Goal: Use online tool/utility: Utilize a website feature to perform a specific function

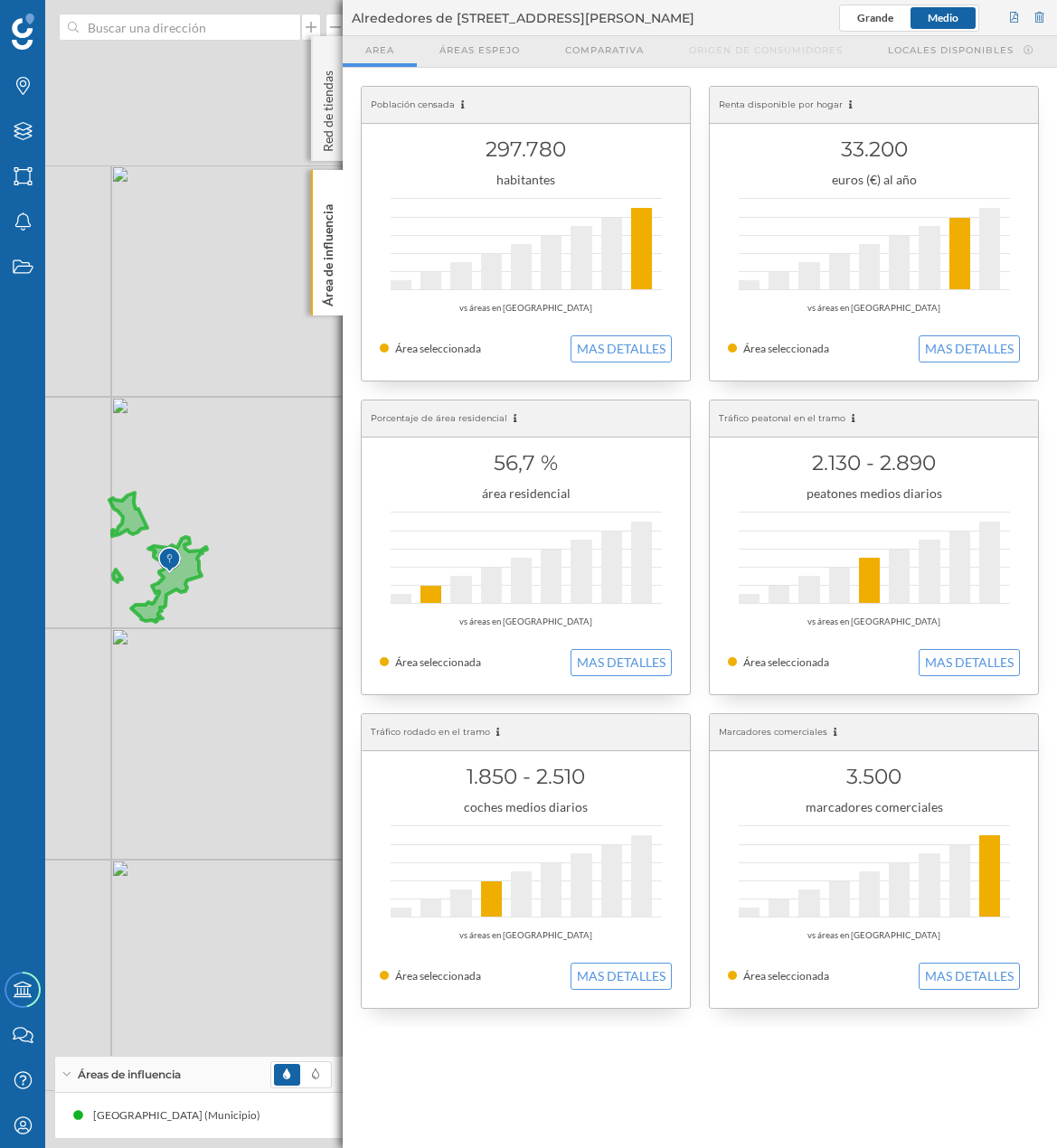
click at [305, 1102] on div "[GEOGRAPHIC_DATA] (Municipio)" at bounding box center [221, 1116] width 333 height 46
click at [329, 295] on p "Área de influencia" at bounding box center [328, 251] width 18 height 109
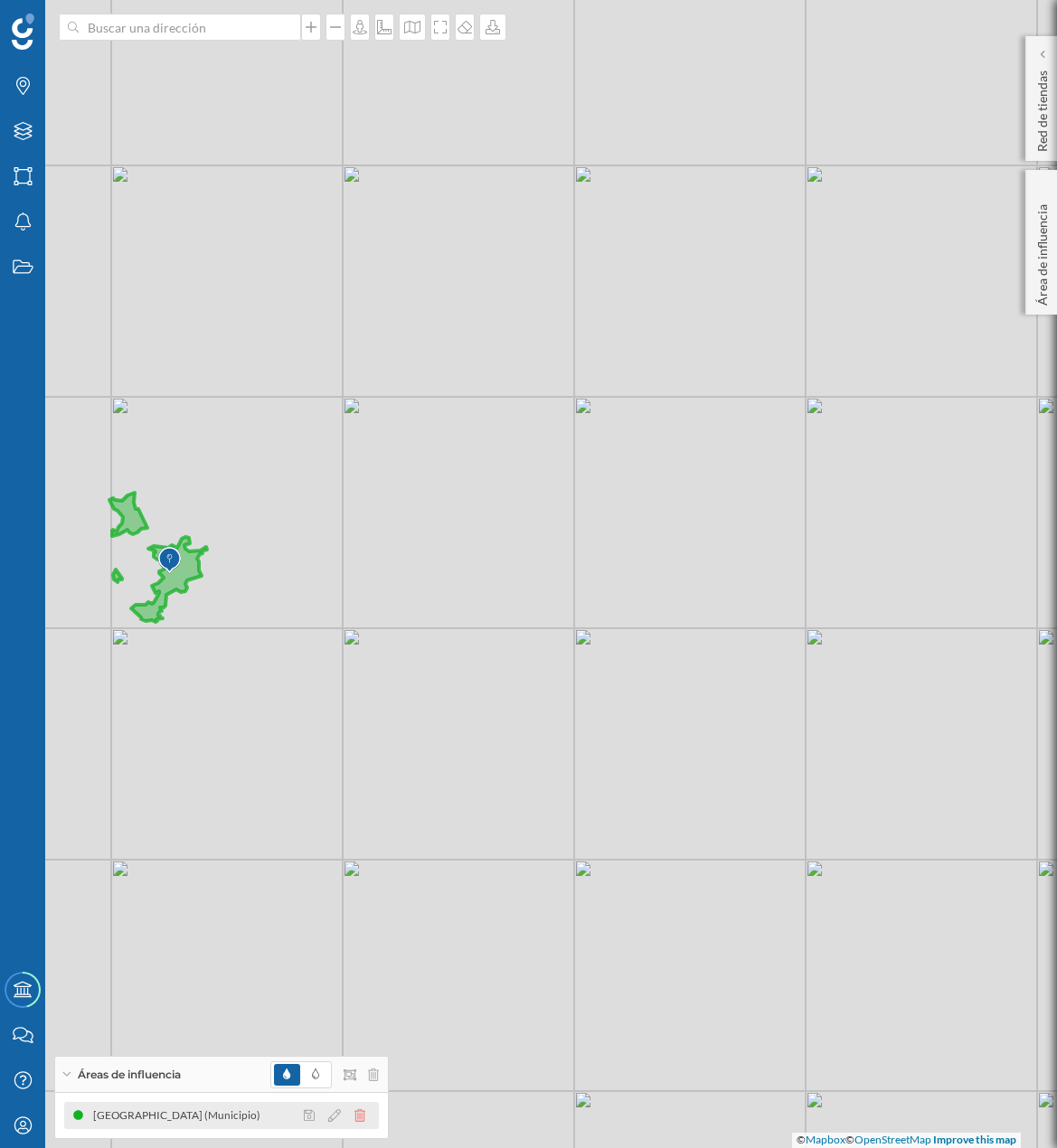
click at [360, 1115] on icon at bounding box center [360, 1116] width 11 height 13
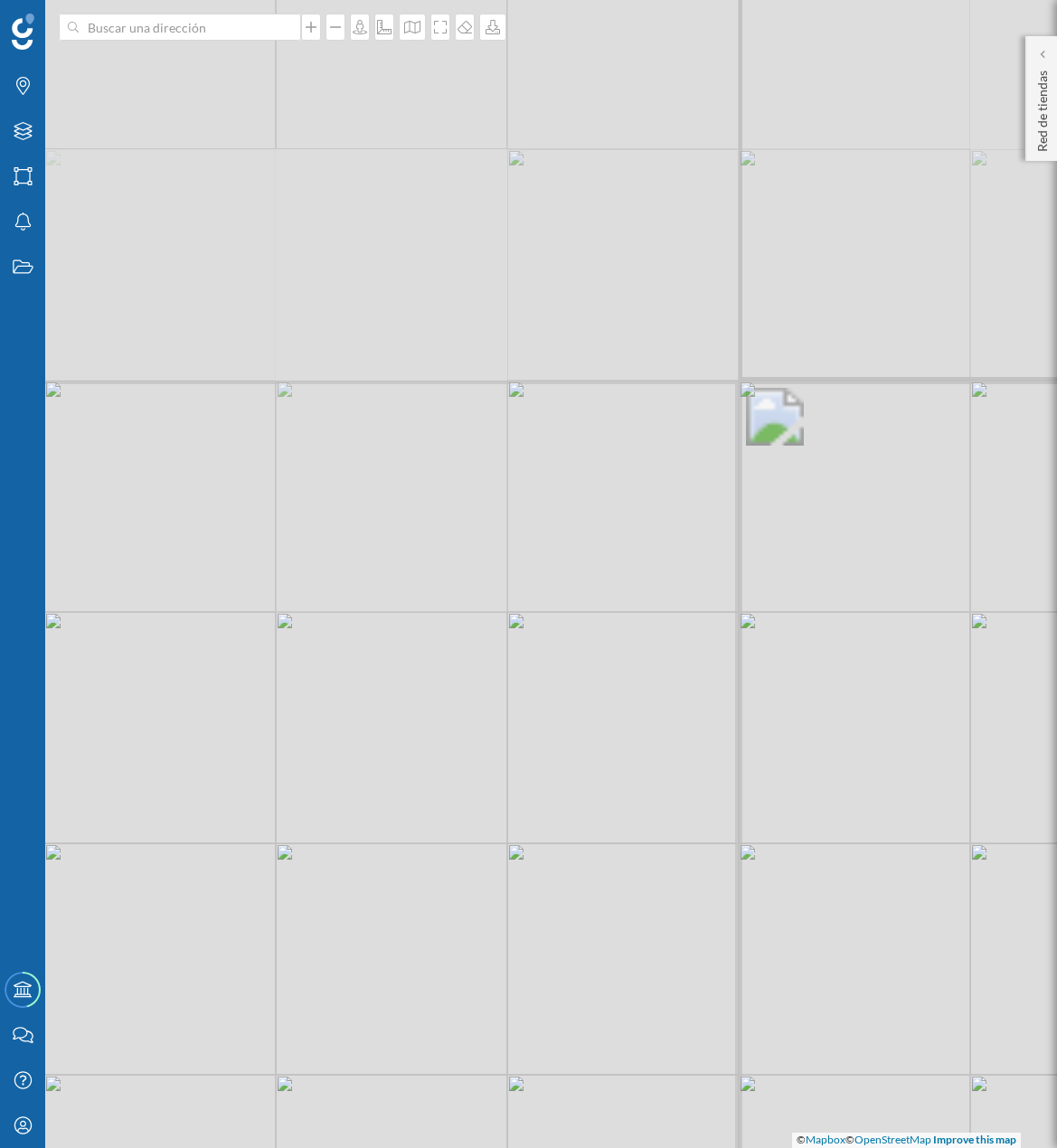
drag, startPoint x: 155, startPoint y: 873, endPoint x: 435, endPoint y: 846, distance: 281.3
click at [435, 846] on div "© Mapbox © OpenStreetMap Improve this map" at bounding box center [528, 574] width 1057 height 1148
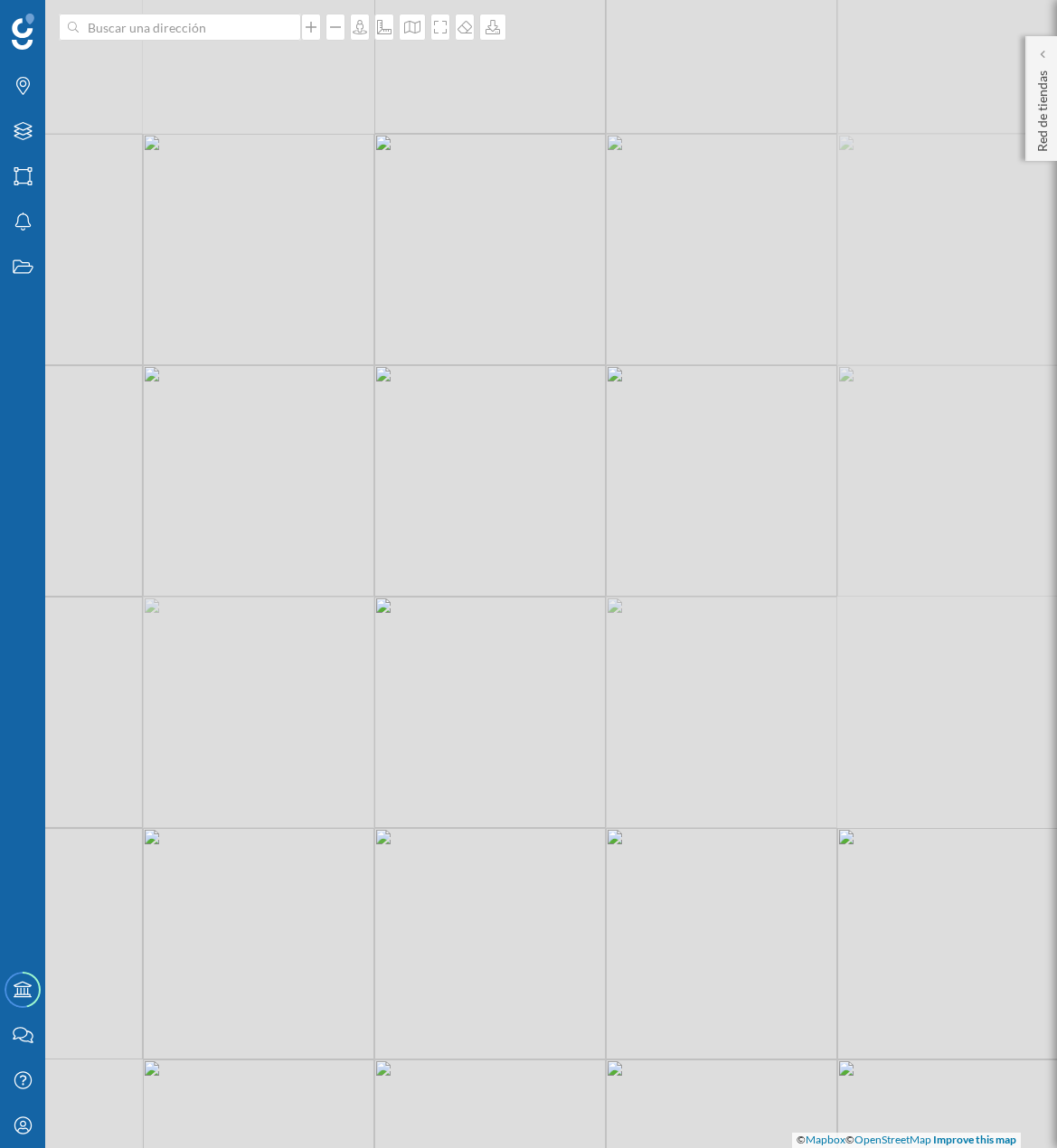
drag, startPoint x: 313, startPoint y: 812, endPoint x: 498, endPoint y: 805, distance: 185.1
click at [497, 805] on div "© Mapbox © OpenStreetMap Improve this map" at bounding box center [528, 574] width 1057 height 1148
drag, startPoint x: 405, startPoint y: 927, endPoint x: 513, endPoint y: 908, distance: 109.7
click at [513, 908] on div "© Mapbox © OpenStreetMap Improve this map" at bounding box center [528, 574] width 1057 height 1148
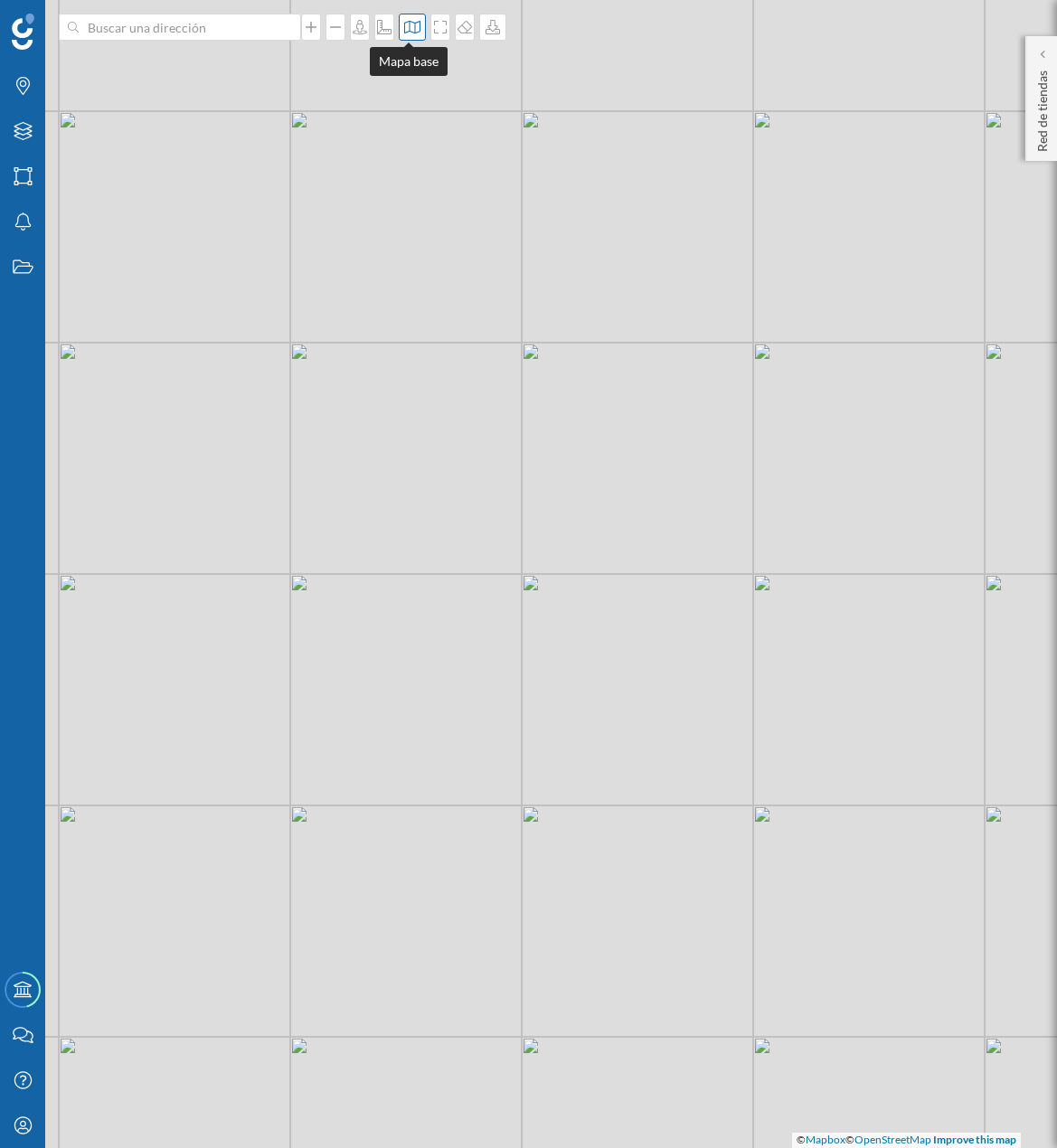
click at [407, 38] on div at bounding box center [413, 27] width 27 height 27
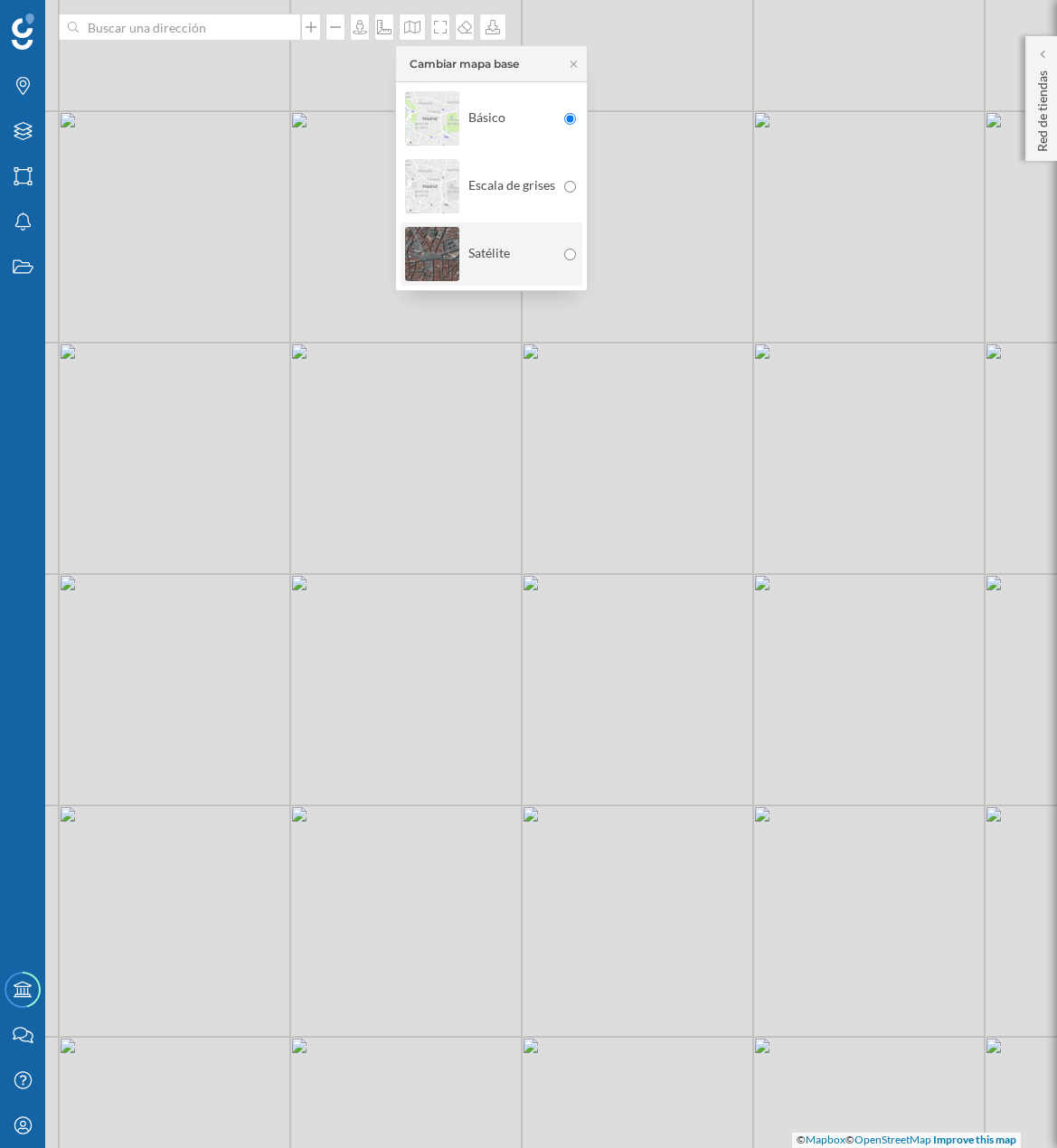
click at [506, 234] on div "Satélite" at bounding box center [480, 253] width 150 height 63
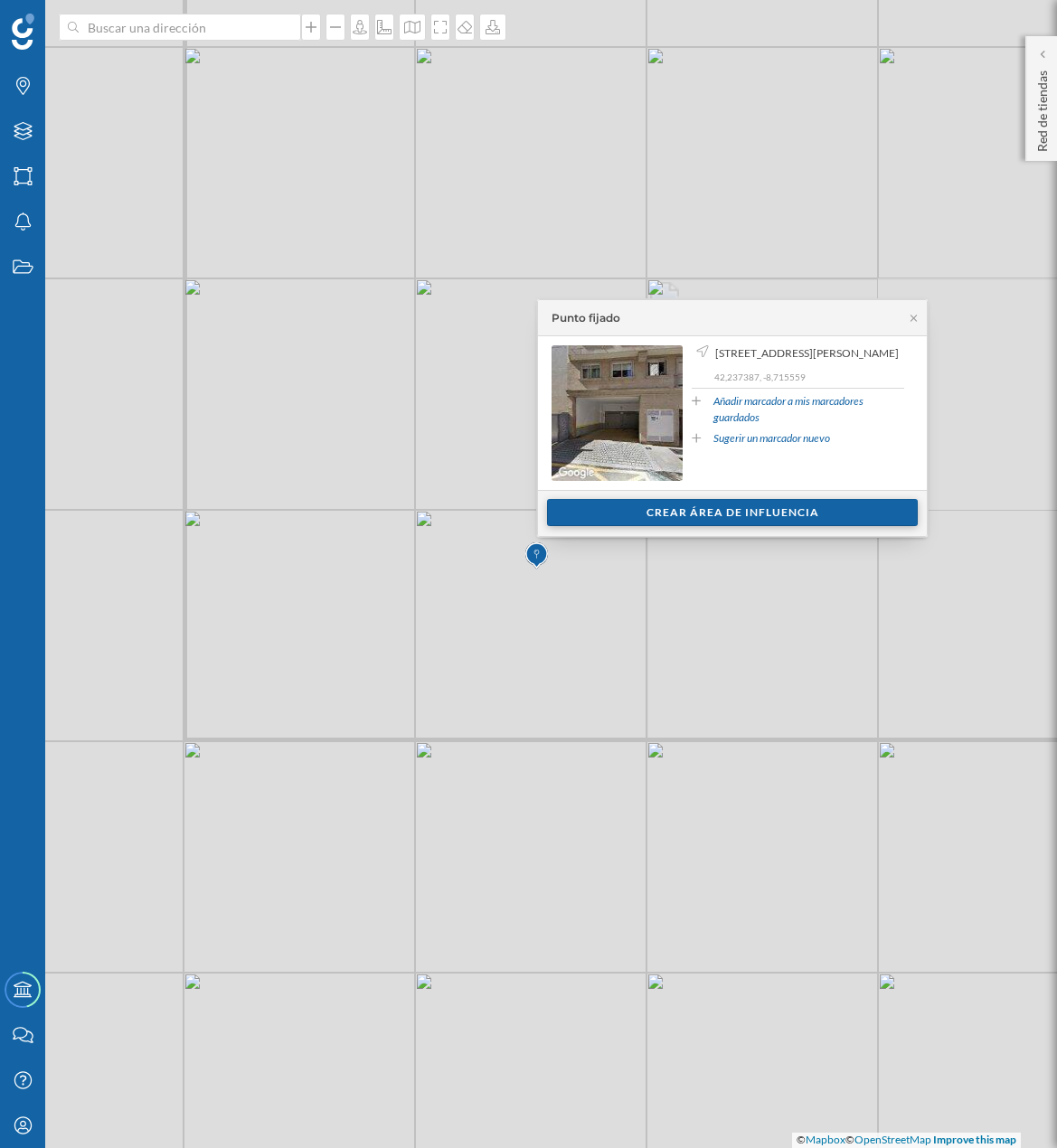
click at [648, 510] on div "Crear área de influencia" at bounding box center [732, 513] width 371 height 27
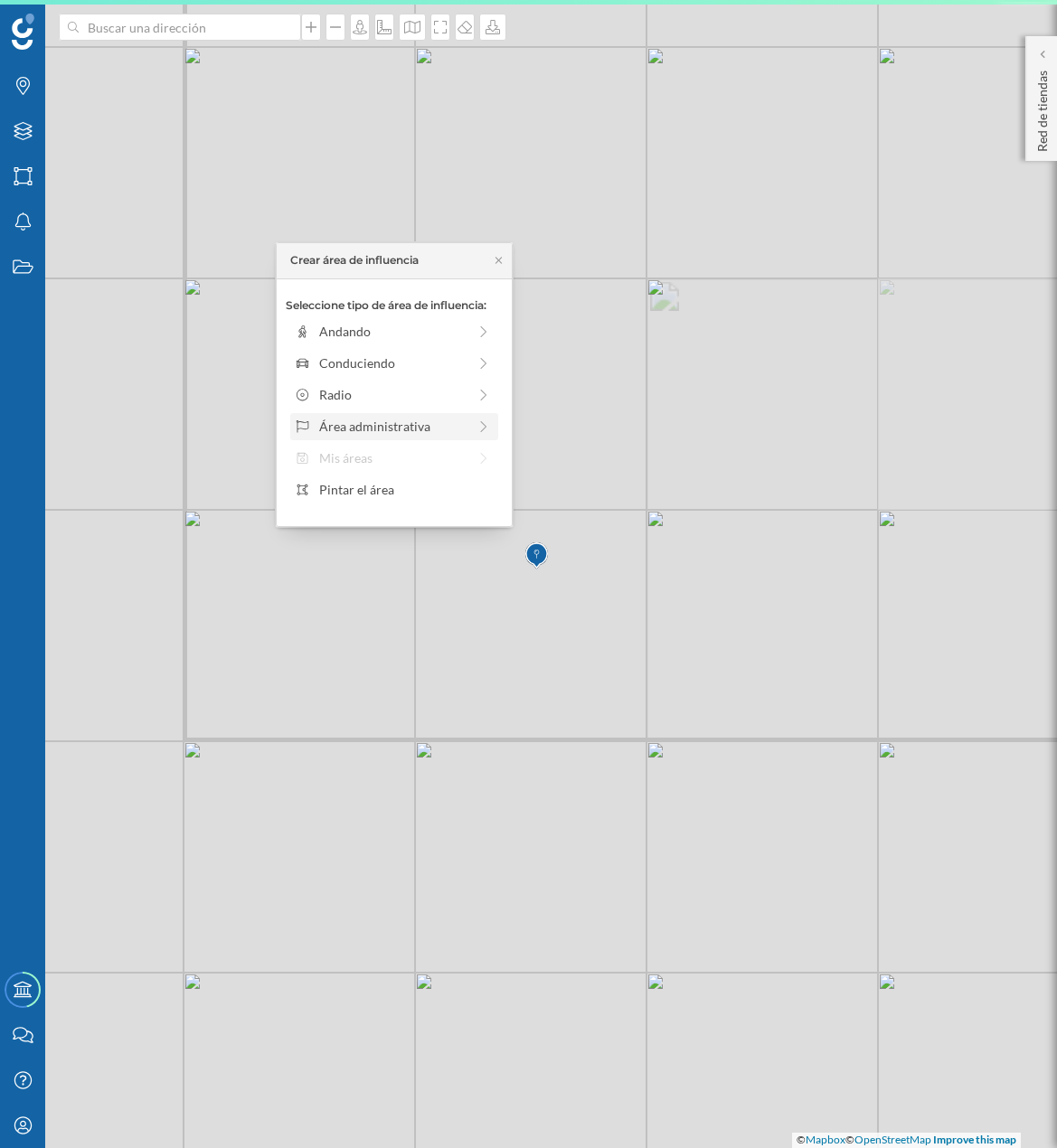
click at [430, 418] on div "Área administrativa" at bounding box center [393, 425] width 148 height 19
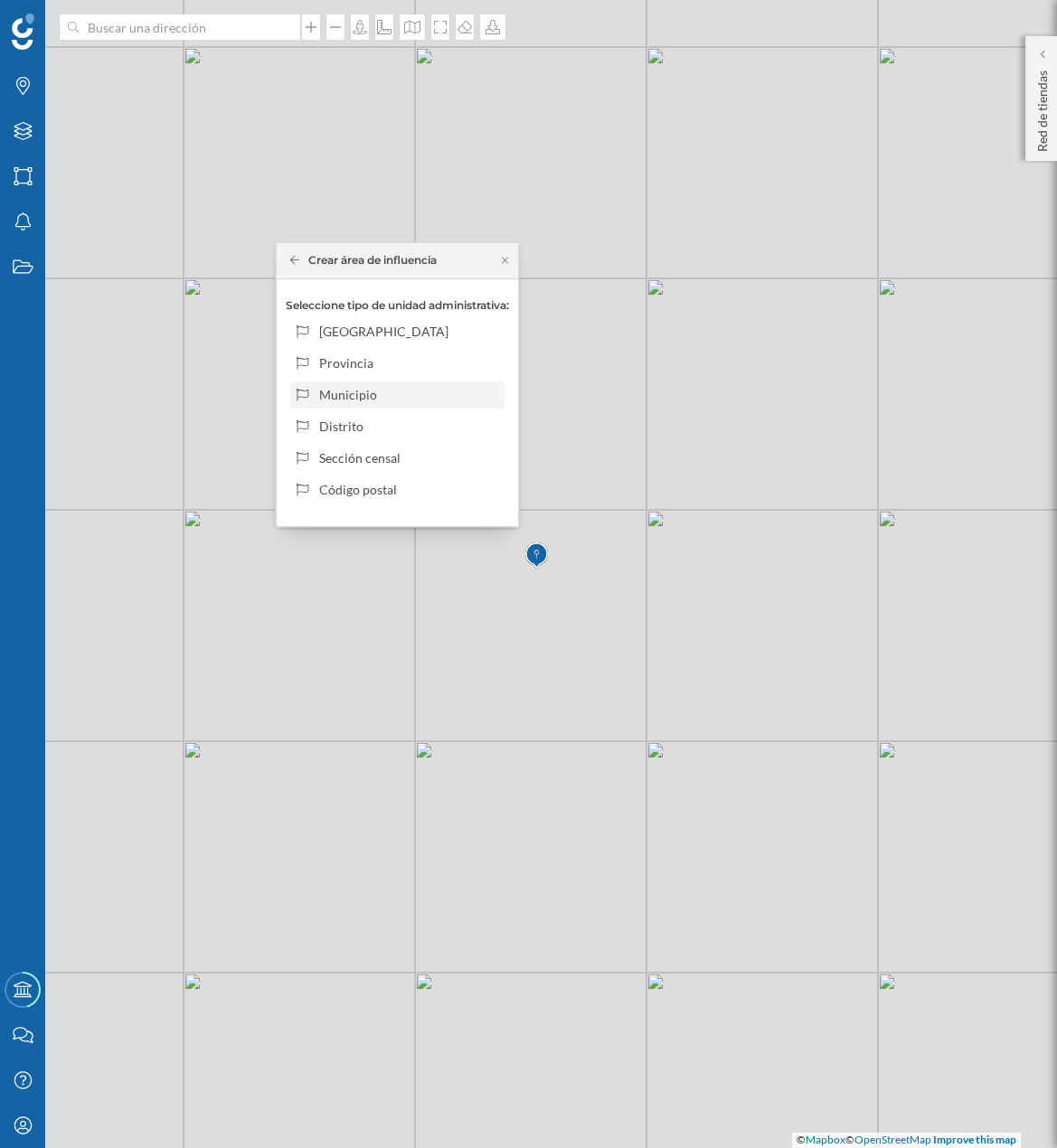
click at [444, 405] on div "Municipio" at bounding box center [397, 395] width 214 height 27
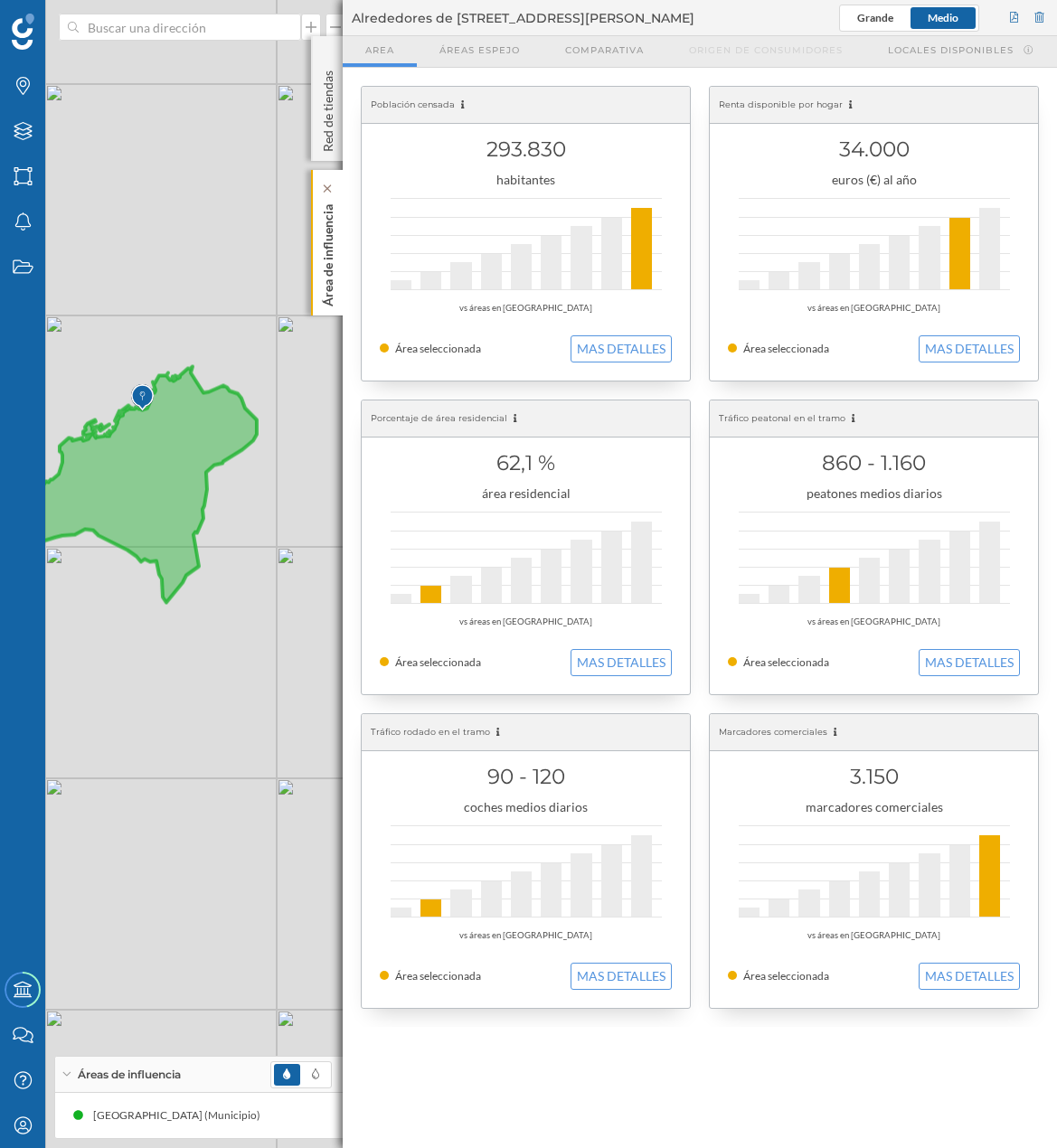
click at [324, 278] on p "Área de influencia" at bounding box center [328, 251] width 18 height 109
